Goal: Check status: Check status

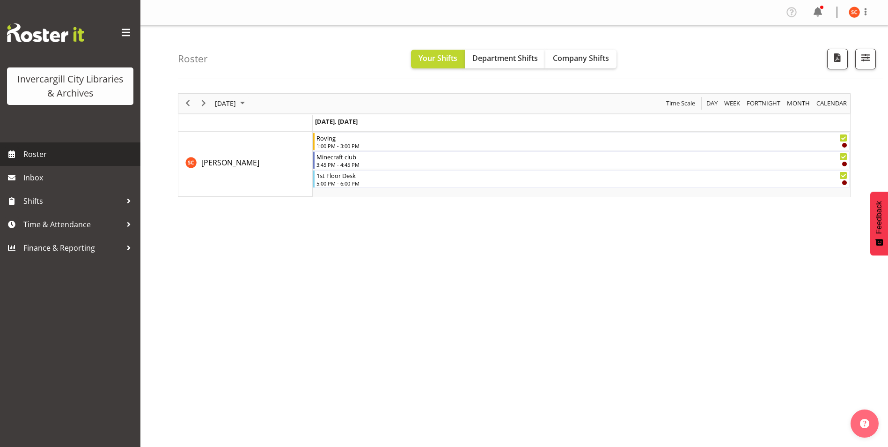
click at [26, 150] on span "Roster" at bounding box center [79, 154] width 112 height 14
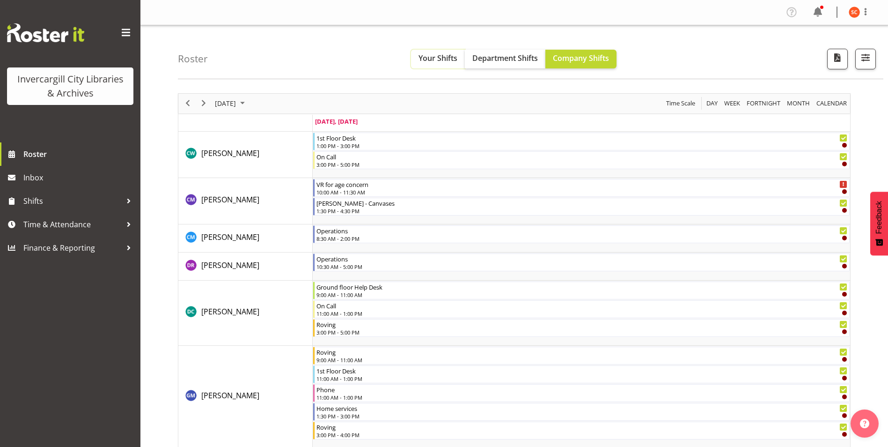
click at [449, 55] on span "Your Shifts" at bounding box center [437, 58] width 39 height 10
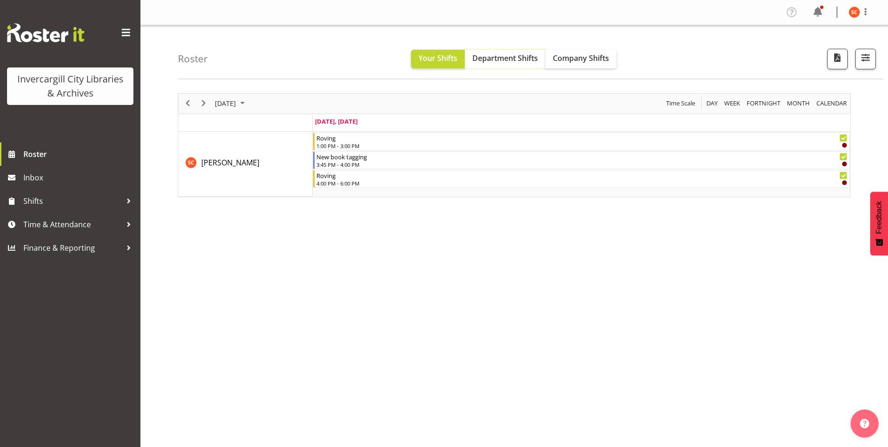
click at [516, 60] on span "Department Shifts" at bounding box center [505, 58] width 66 height 10
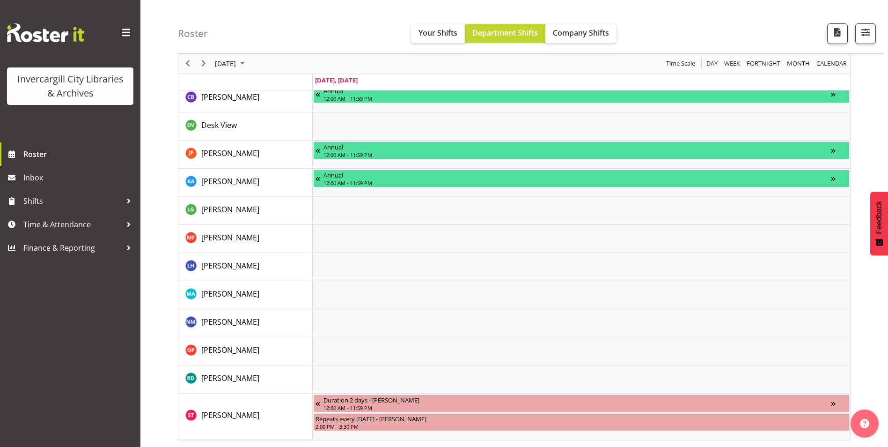
scroll to position [1396, 0]
